Goal: Information Seeking & Learning: Check status

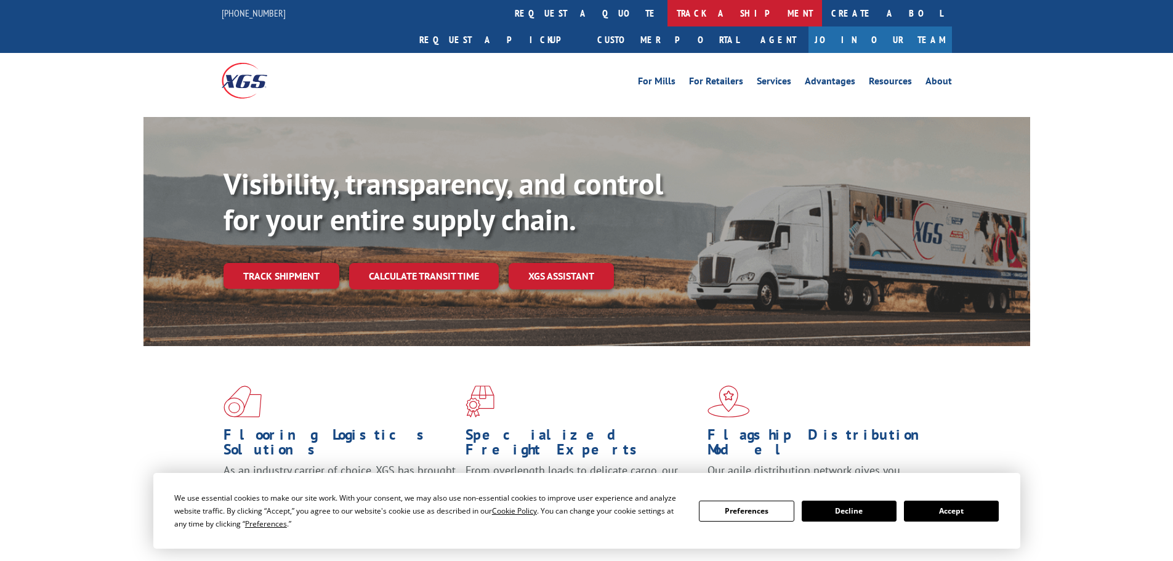
click at [668, 14] on link "track a shipment" at bounding box center [745, 13] width 155 height 26
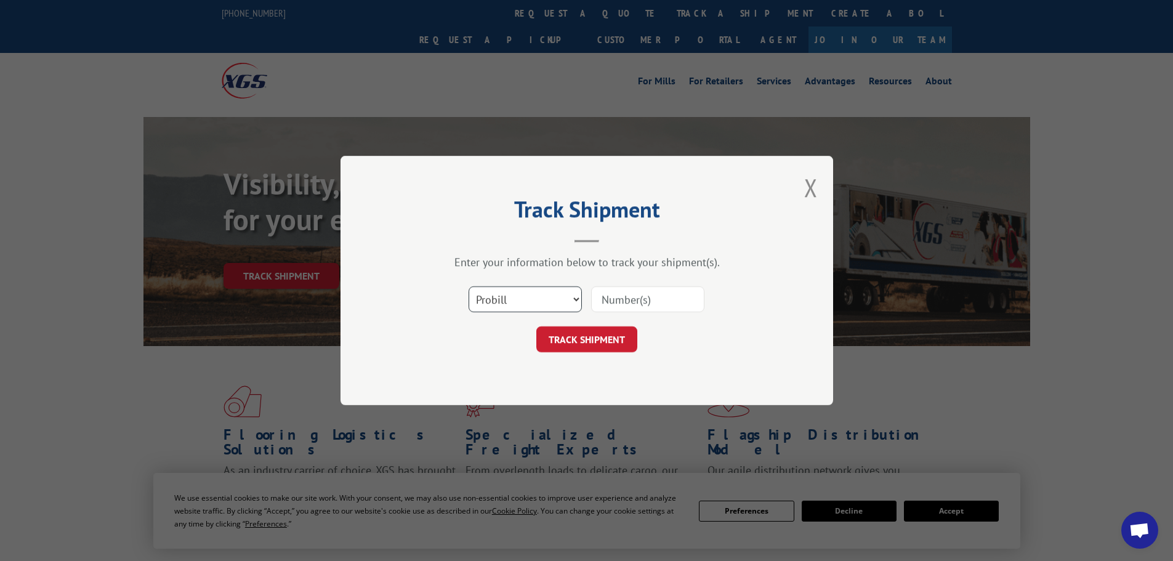
click at [574, 298] on select "Select category... Probill BOL PO" at bounding box center [525, 299] width 113 height 26
select select "po"
click at [469, 286] on select "Select category... Probill BOL PO" at bounding box center [525, 299] width 113 height 26
paste input "23518158"
type input "23518158"
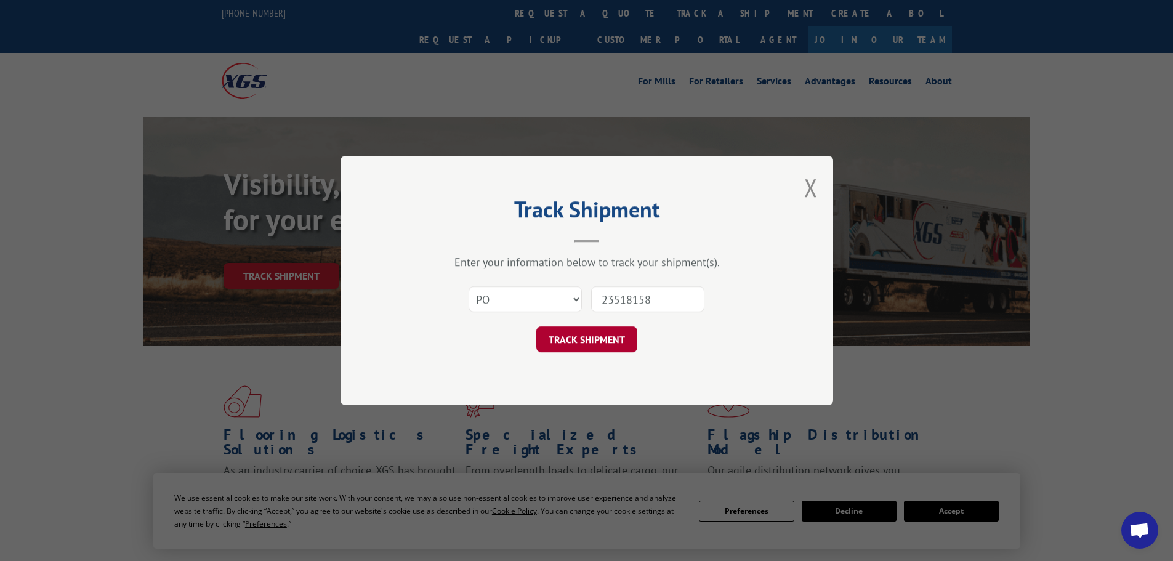
click at [583, 344] on button "TRACK SHIPMENT" at bounding box center [586, 339] width 101 height 26
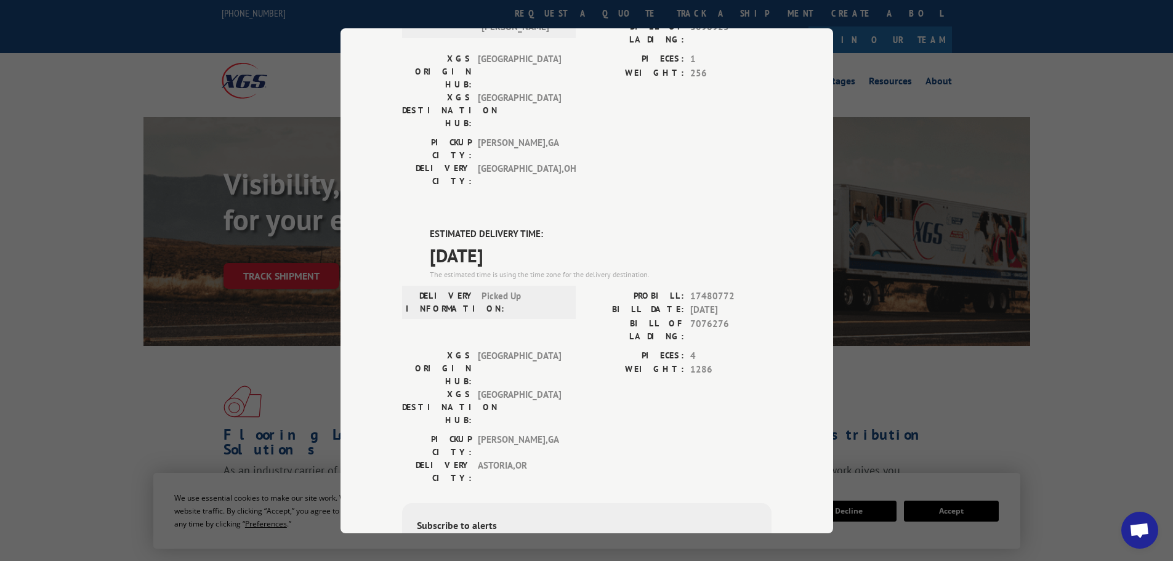
scroll to position [185, 0]
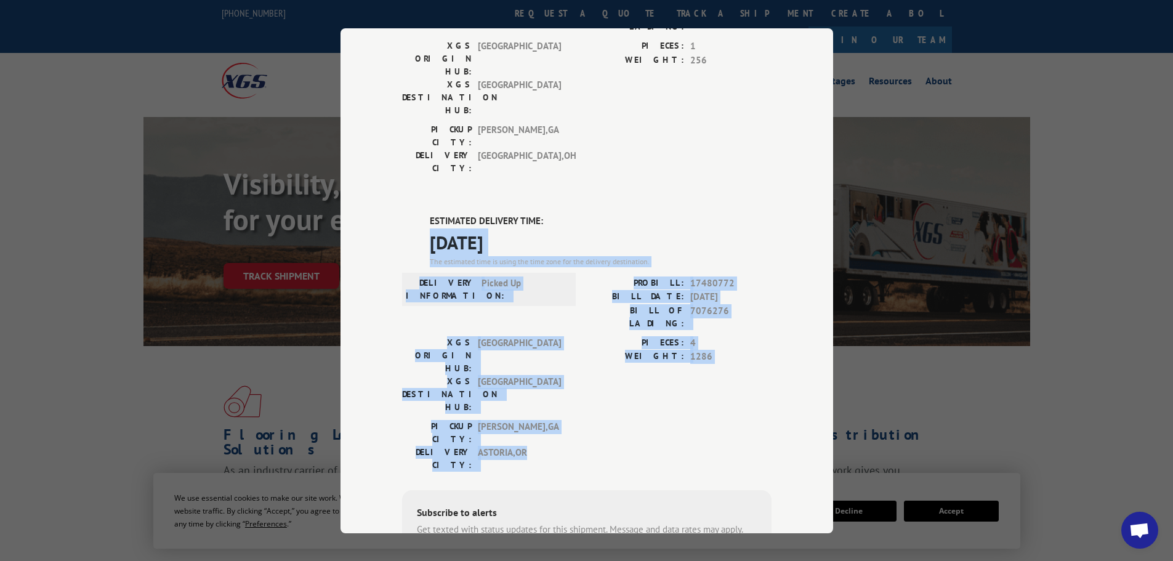
drag, startPoint x: 400, startPoint y: 166, endPoint x: 737, endPoint y: 328, distance: 373.2
click at [737, 328] on div "ESTIMATED DELIVERY TIME: [DATE] The estimated time is using the time zone for t…" at bounding box center [586, 435] width 369 height 443
copy div "[DATE] The estimated time is using the time zone for the delivery destination. …"
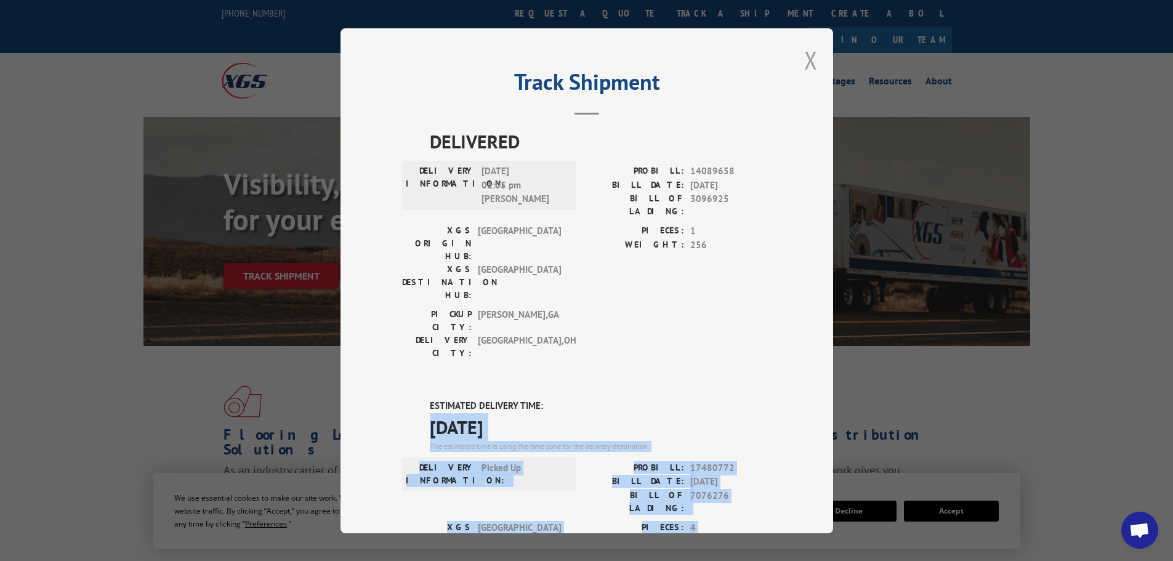
click at [804, 59] on button "Close modal" at bounding box center [811, 60] width 14 height 33
